Goal: Find specific page/section: Find specific page/section

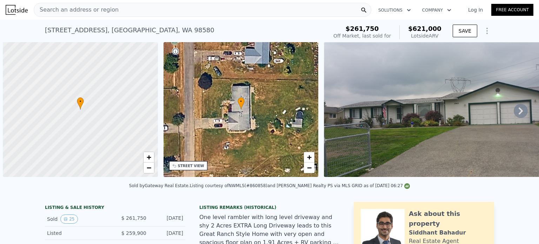
click at [187, 12] on div "Search an address or region" at bounding box center [202, 10] width 337 height 14
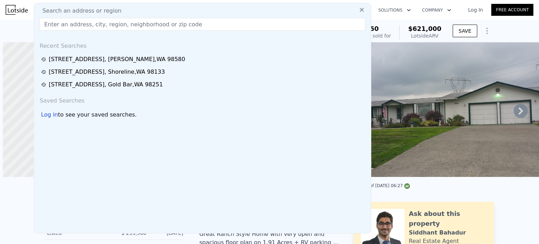
scroll to position [0, 3]
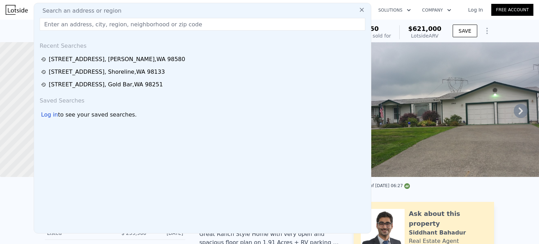
click at [235, 20] on input "text" at bounding box center [202, 24] width 325 height 13
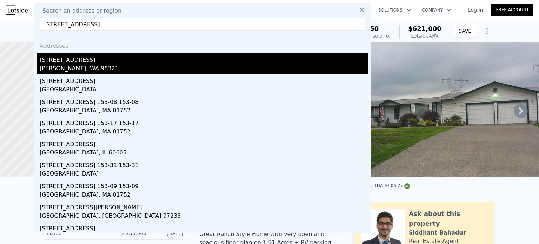
type input "[STREET_ADDRESS]"
click at [55, 65] on div "[PERSON_NAME], WA 98321" at bounding box center [204, 69] width 328 height 10
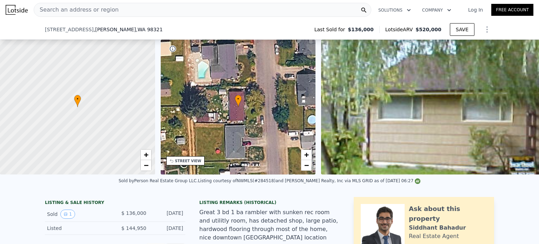
scroll to position [360, 0]
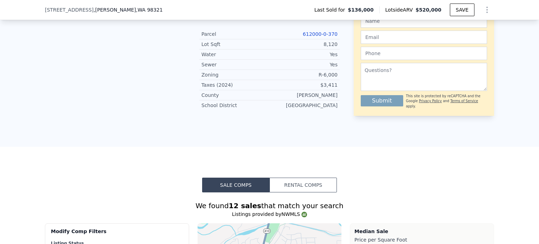
click at [320, 31] on link "612000-0-370" at bounding box center [320, 34] width 35 height 6
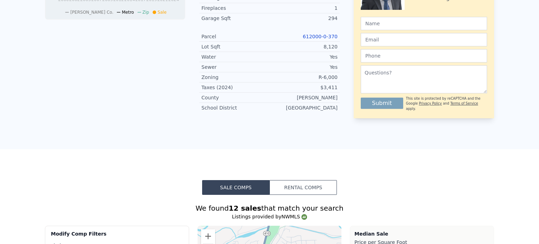
scroll to position [0, 0]
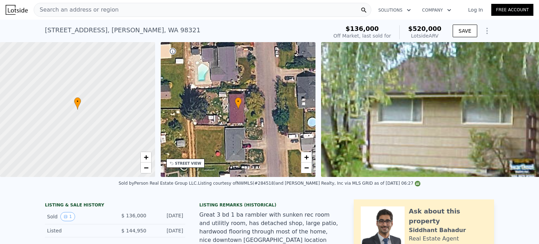
click at [230, 10] on div "Search an address or region" at bounding box center [202, 10] width 337 height 14
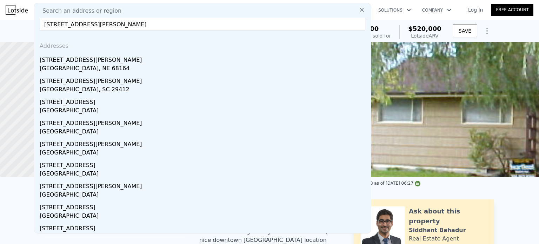
click at [132, 48] on div "Addresses" at bounding box center [202, 44] width 331 height 17
click at [123, 21] on input "[STREET_ADDRESS][PERSON_NAME]" at bounding box center [202, 24] width 325 height 13
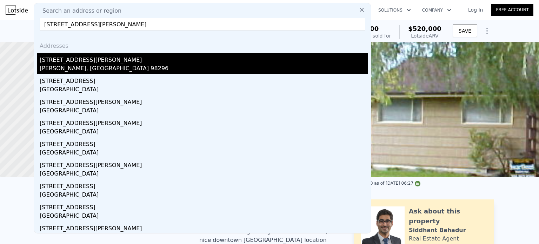
type input "[STREET_ADDRESS][PERSON_NAME]"
click at [59, 61] on div "[STREET_ADDRESS][PERSON_NAME]" at bounding box center [204, 58] width 328 height 11
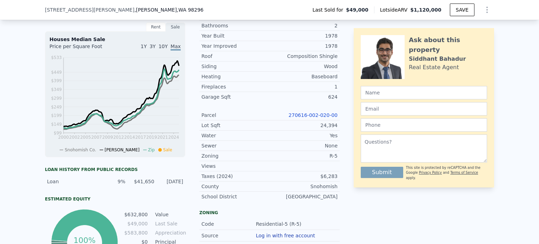
scroll to position [195, 0]
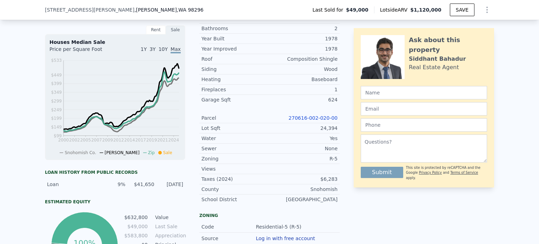
click at [299, 120] on link "270616-002-020-00" at bounding box center [312, 118] width 49 height 6
